Goal: Learn about a topic: Learn about a topic

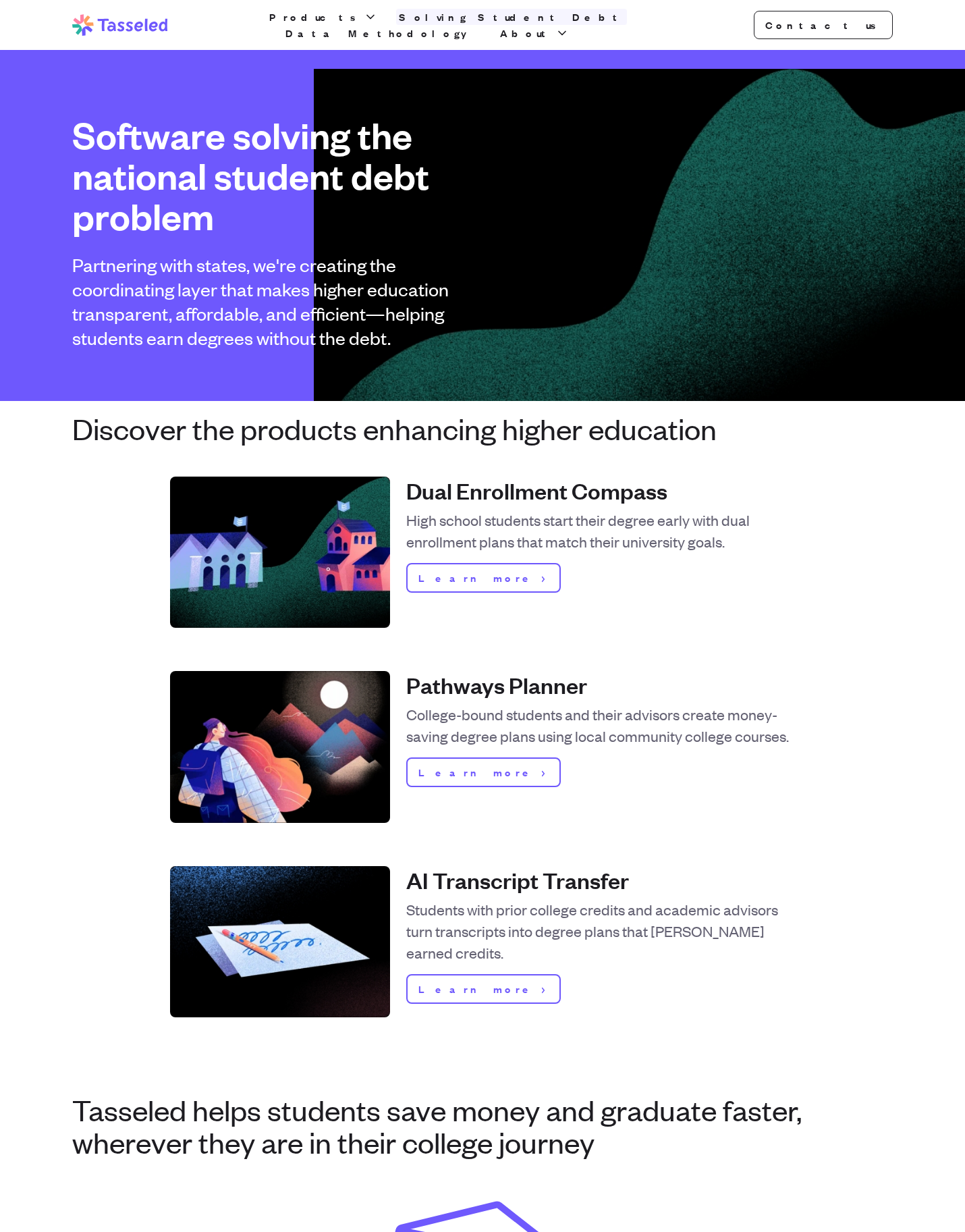
click at [423, 20] on link "Solving Student Debt" at bounding box center [511, 16] width 231 height 16
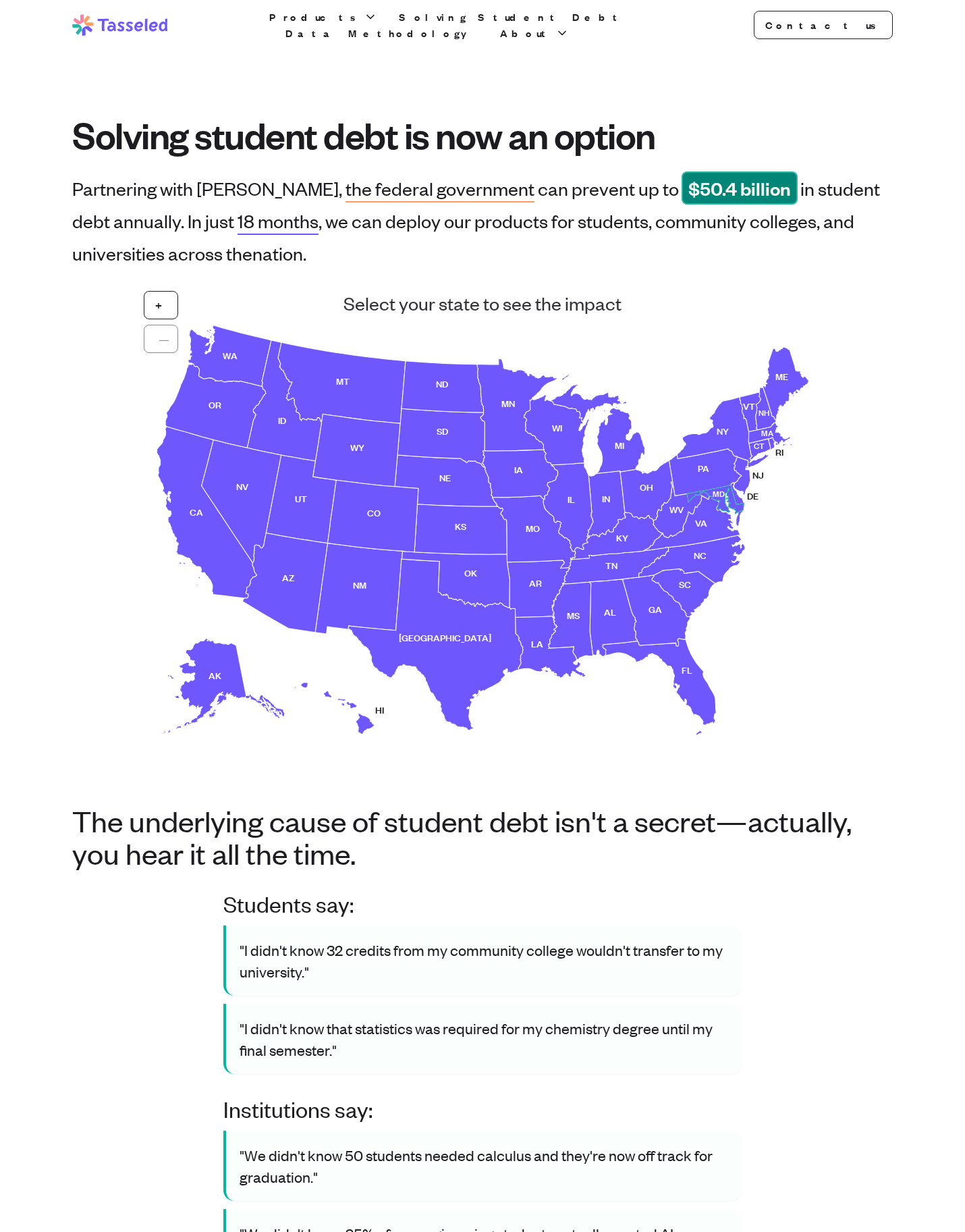
click at [712, 496] on use at bounding box center [715, 499] width 57 height 28
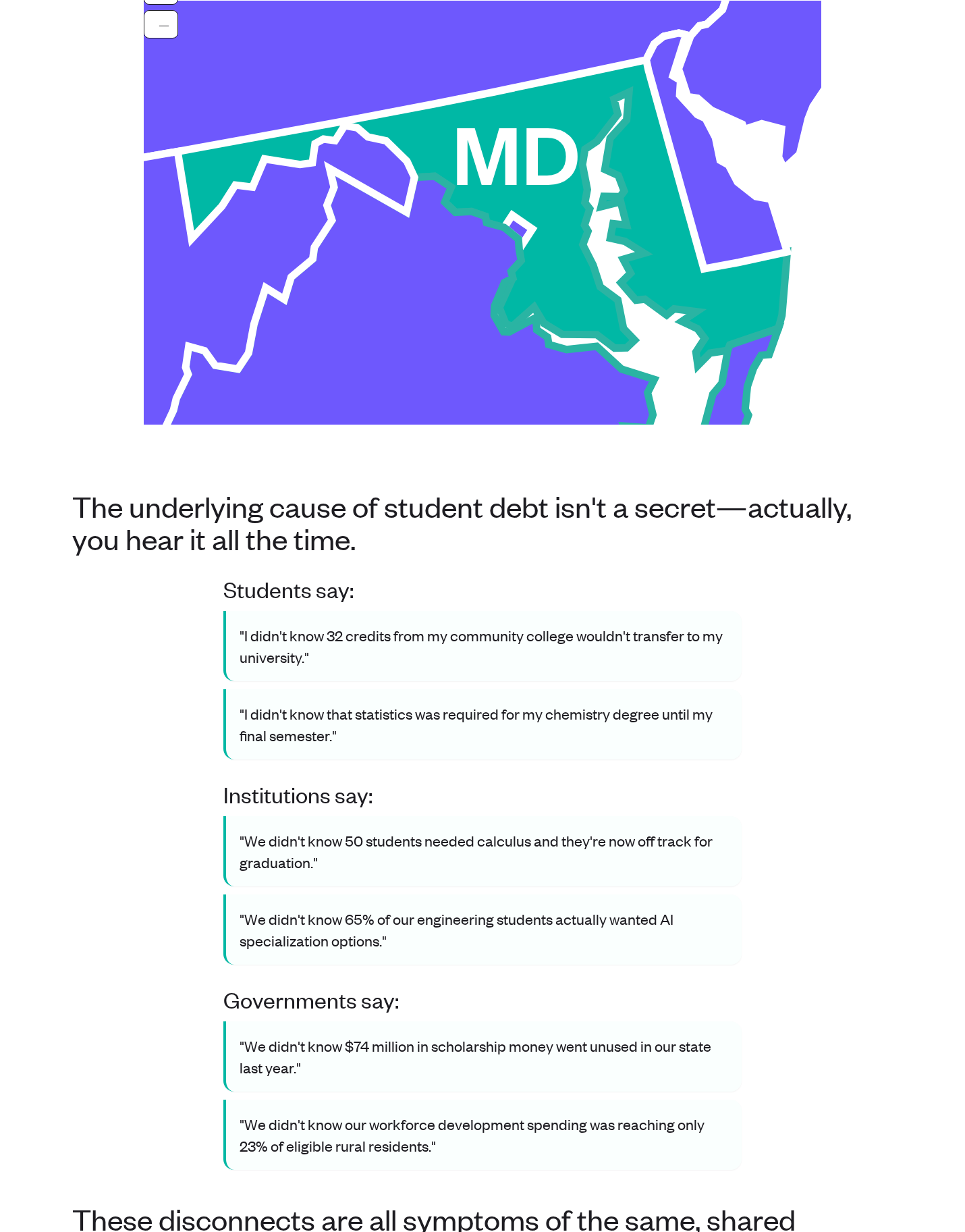
scroll to position [46, 0]
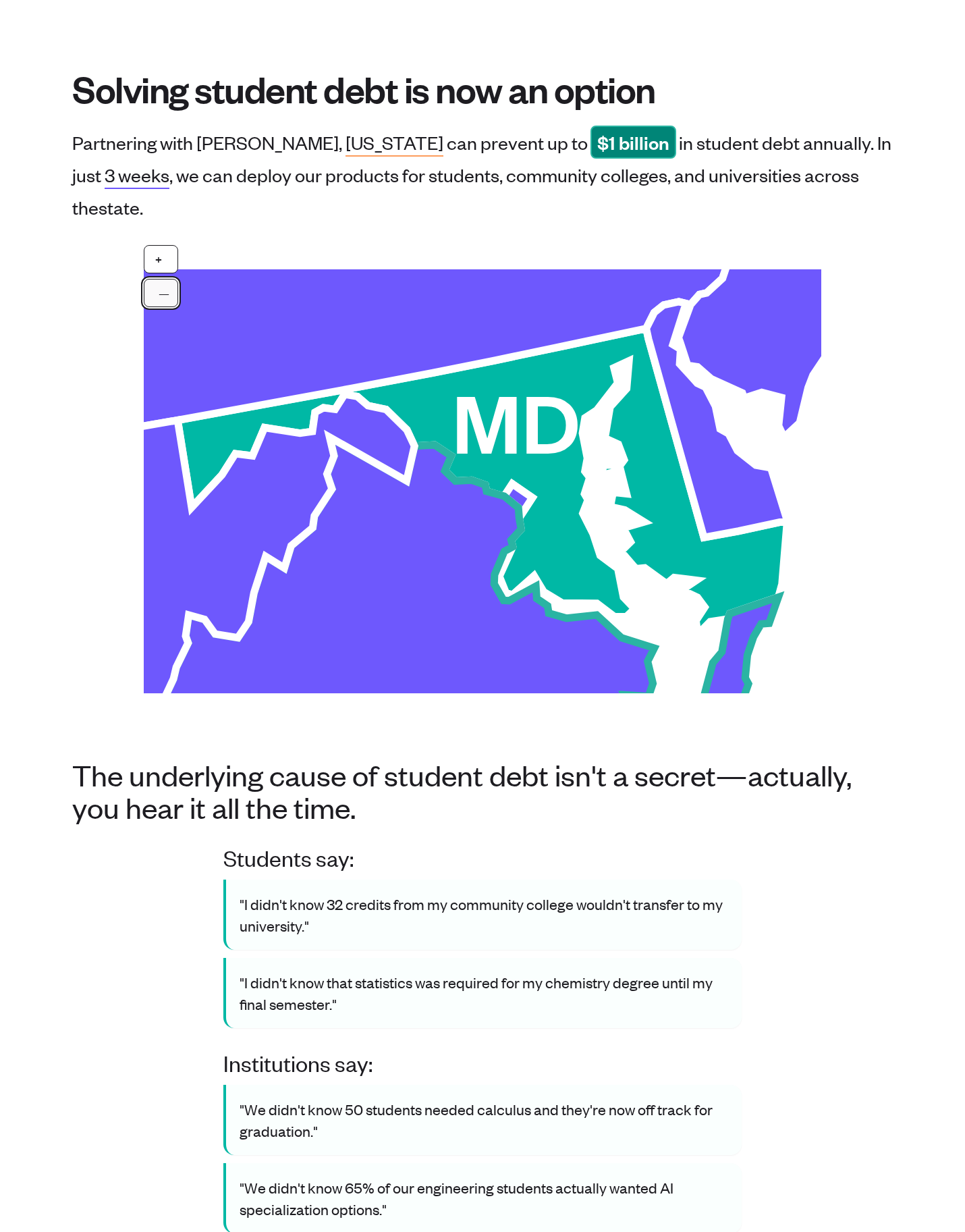
click at [164, 278] on button "—" at bounding box center [161, 292] width 34 height 28
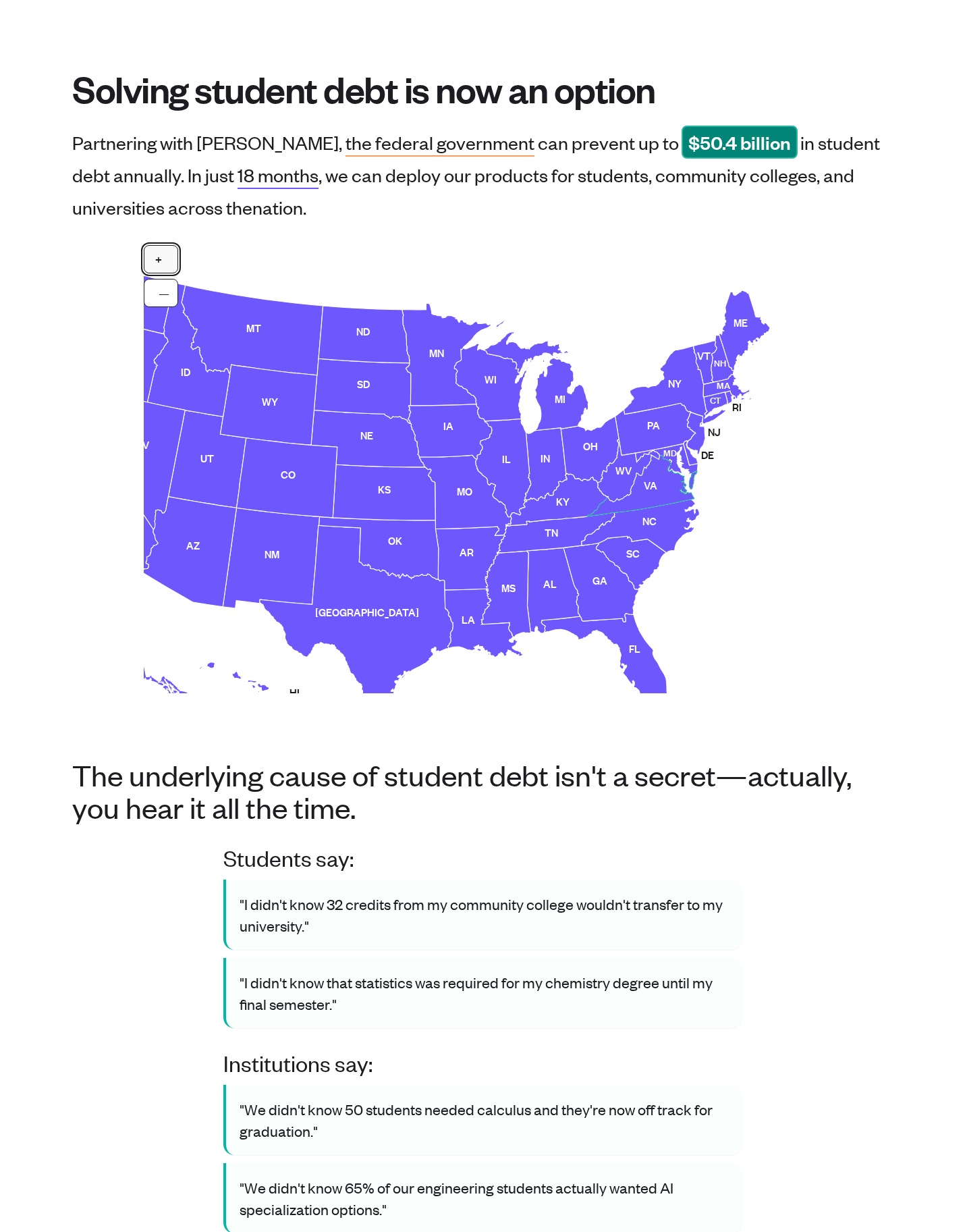
click at [164, 260] on button "+" at bounding box center [161, 259] width 34 height 28
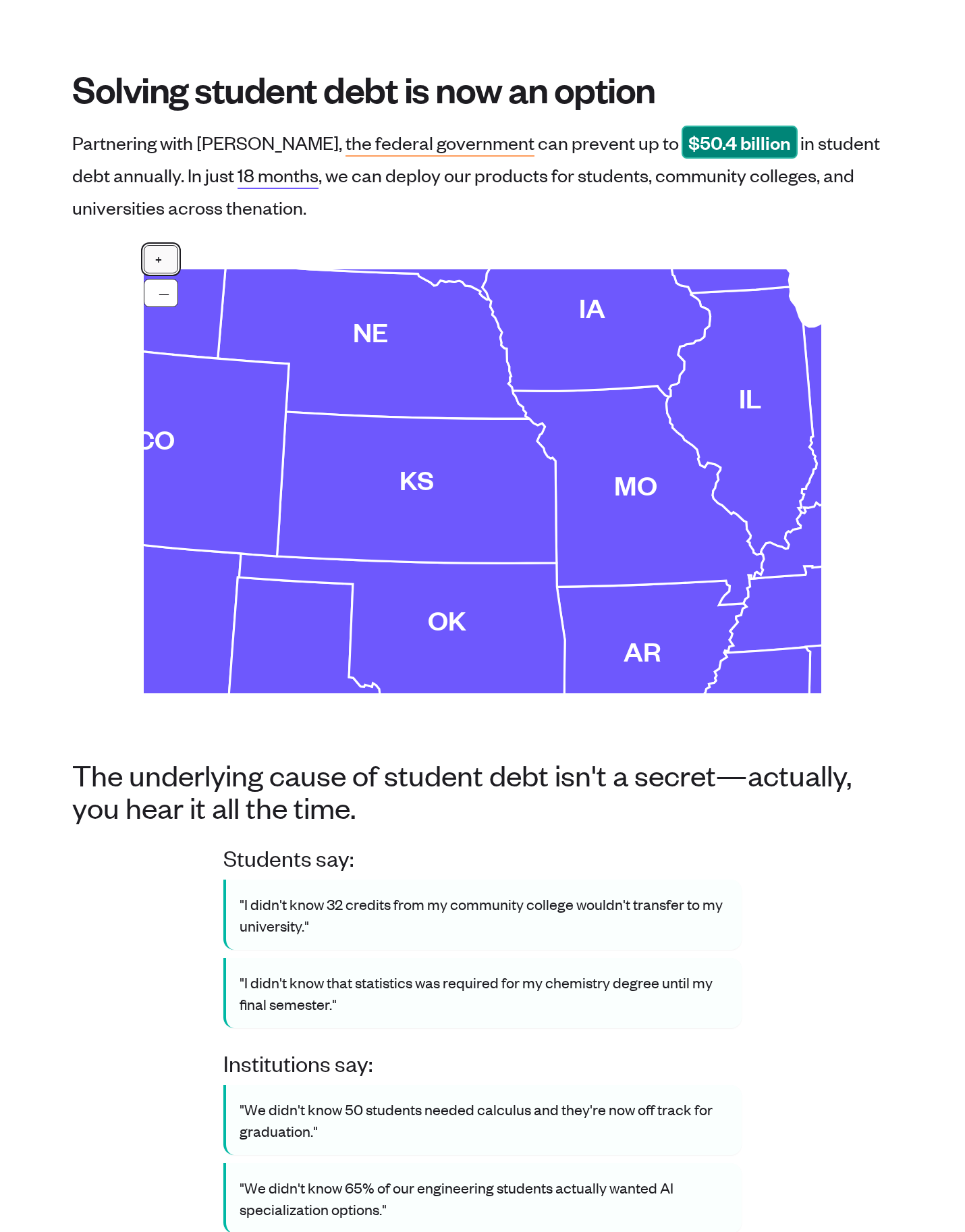
click at [163, 260] on button "+" at bounding box center [161, 259] width 34 height 28
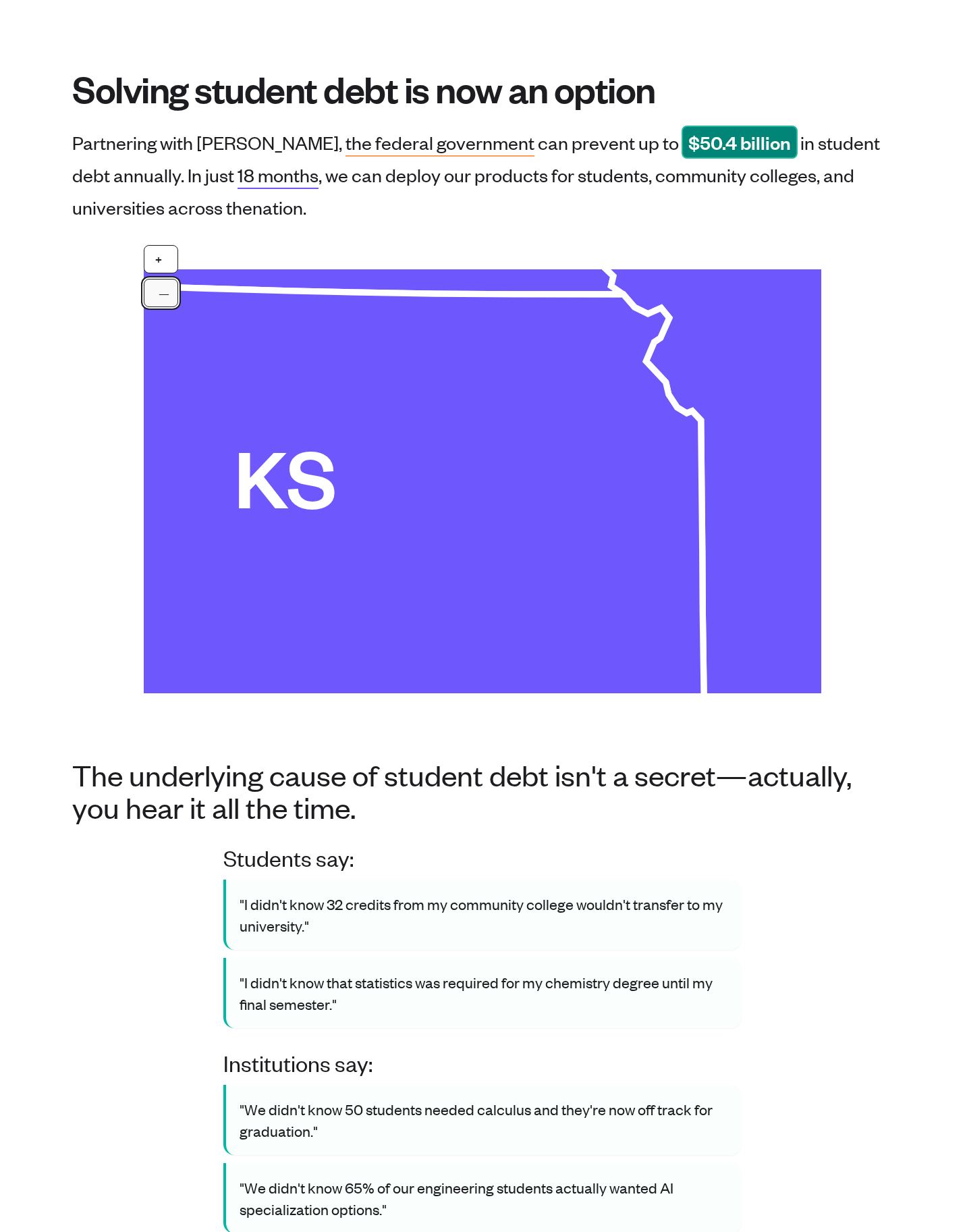
click at [159, 286] on button "—" at bounding box center [161, 292] width 34 height 28
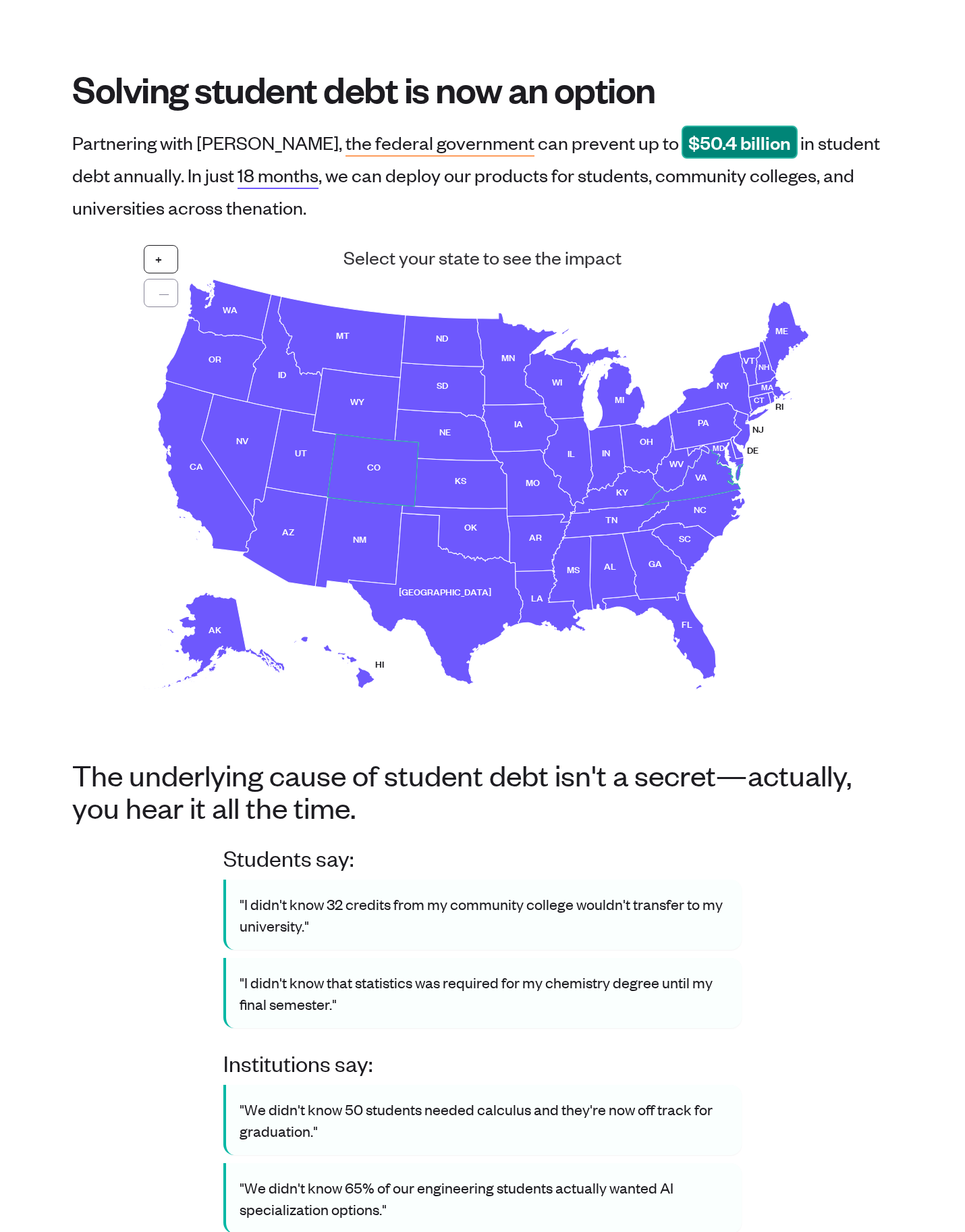
click at [391, 455] on use at bounding box center [373, 470] width 90 height 73
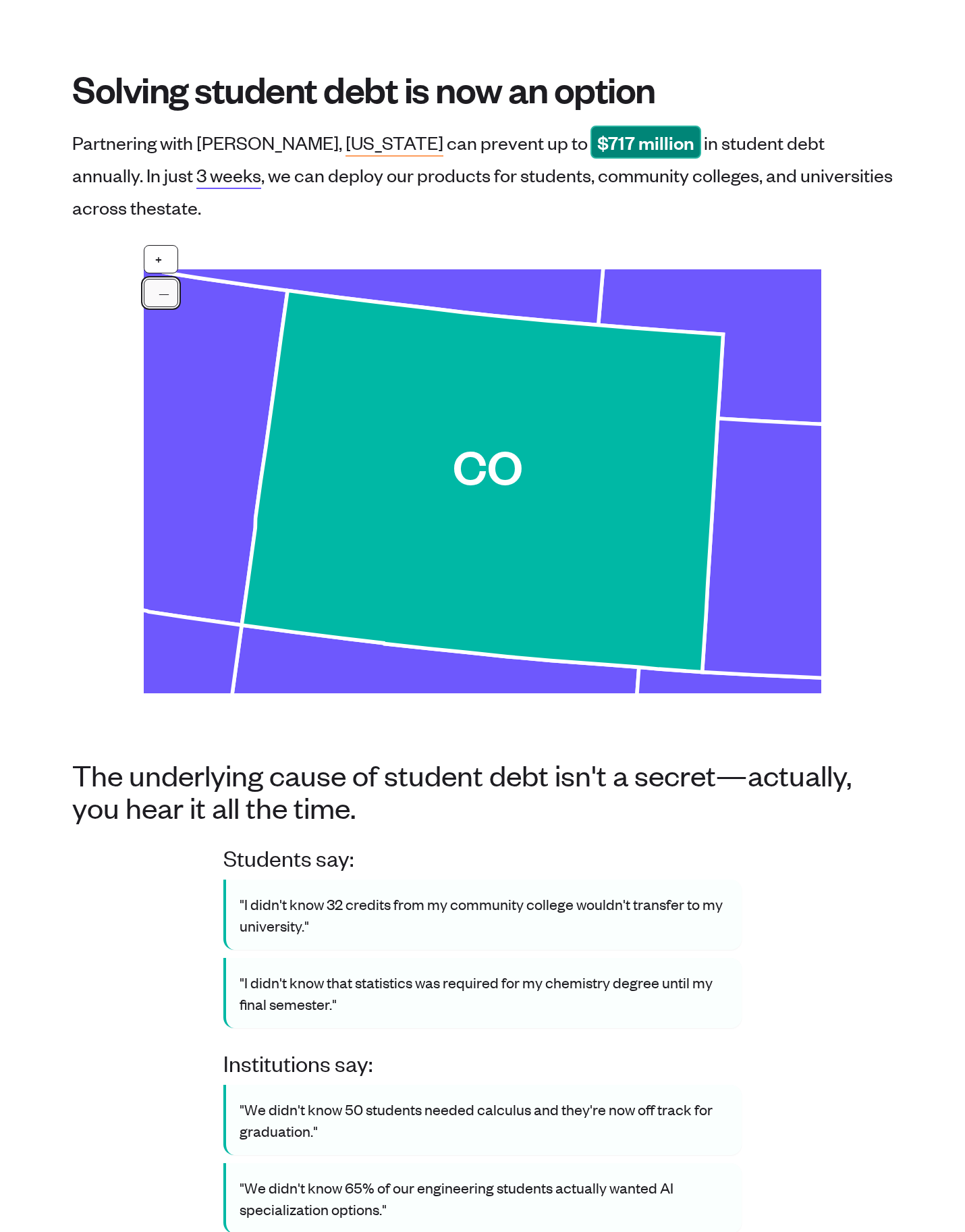
click at [152, 278] on button "—" at bounding box center [161, 292] width 34 height 28
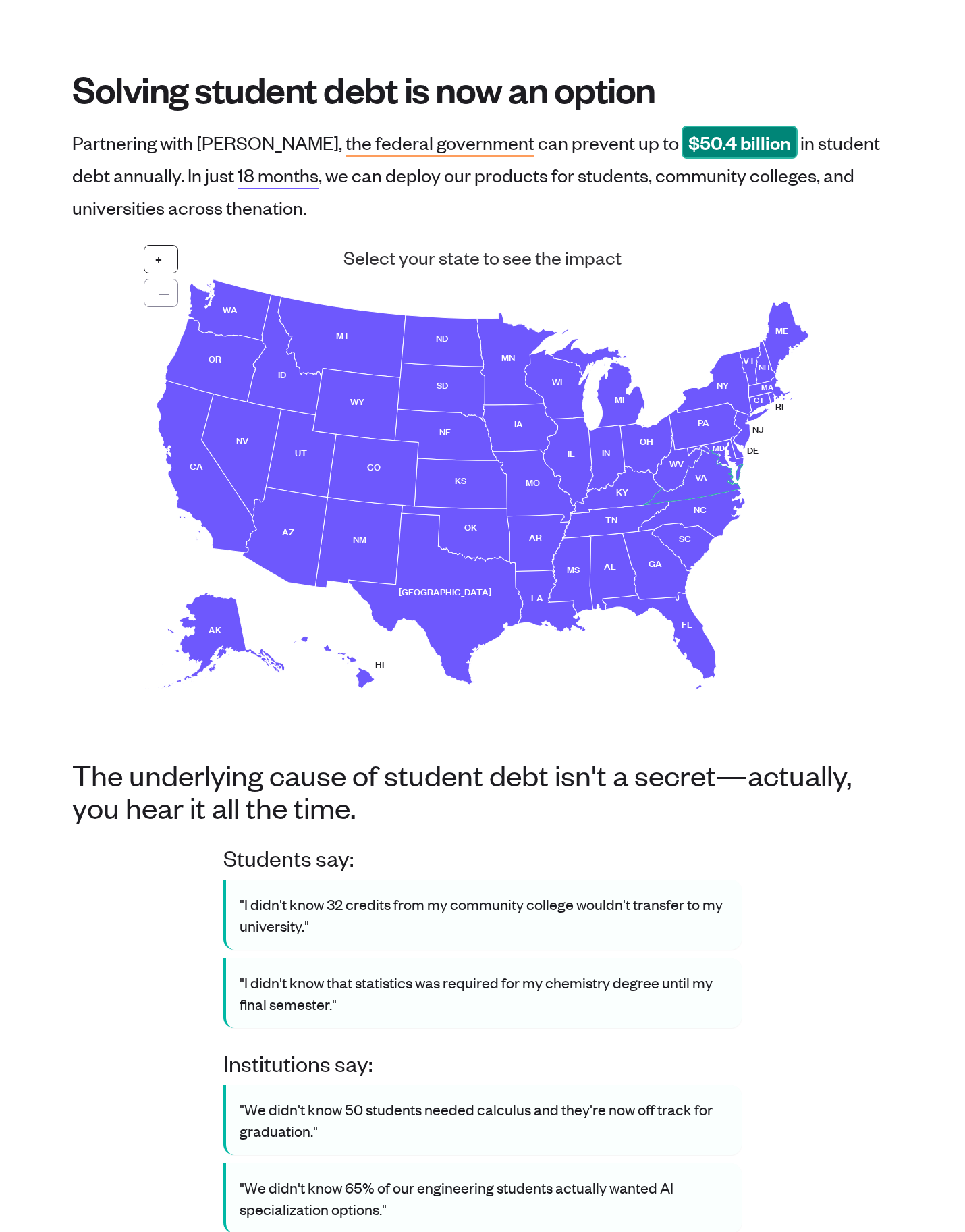
scroll to position [0, 0]
